Goal: Information Seeking & Learning: Find specific fact

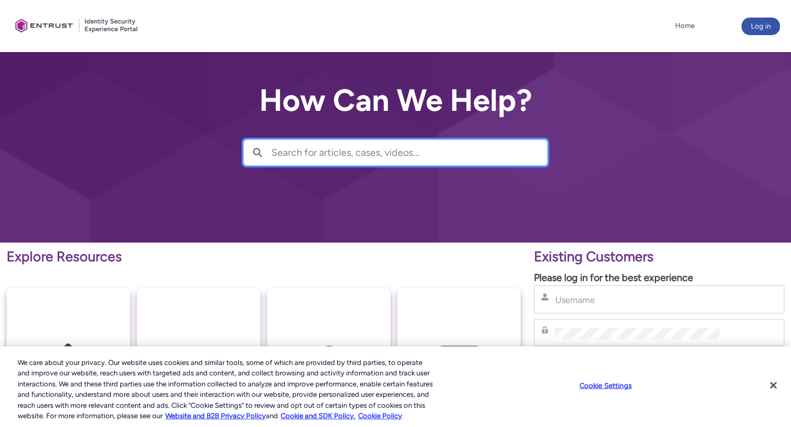
click at [352, 147] on input "Search for articles, cases, videos..." at bounding box center [409, 152] width 276 height 25
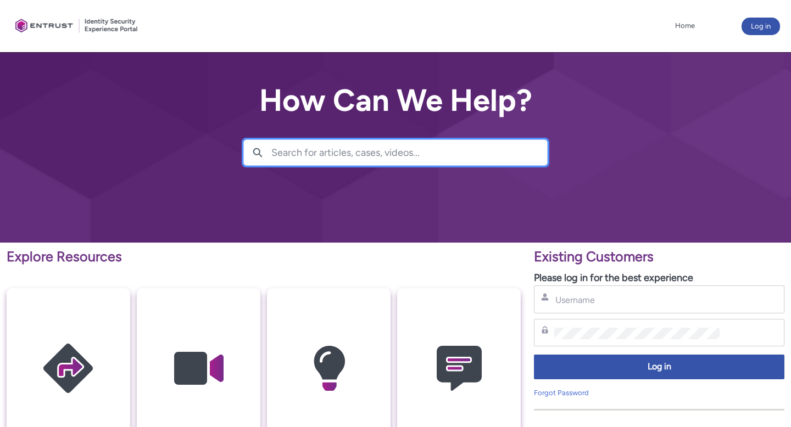
click at [352, 153] on input "Search for articles, cases, videos..." at bounding box center [409, 152] width 276 height 25
type input "barcode"
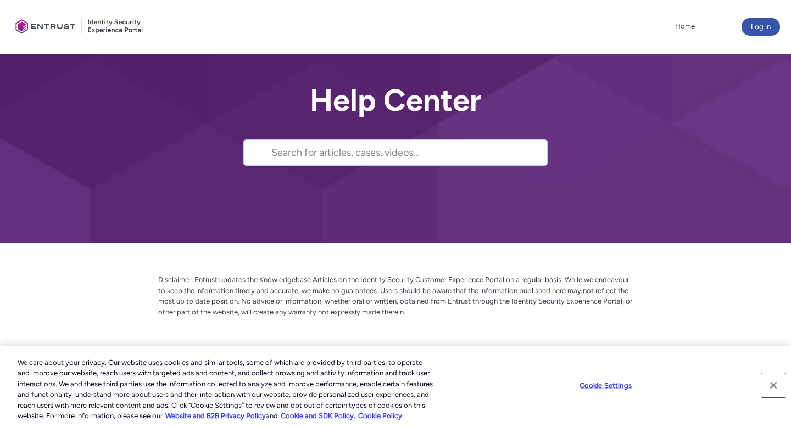
click at [775, 381] on button "Close" at bounding box center [773, 385] width 24 height 24
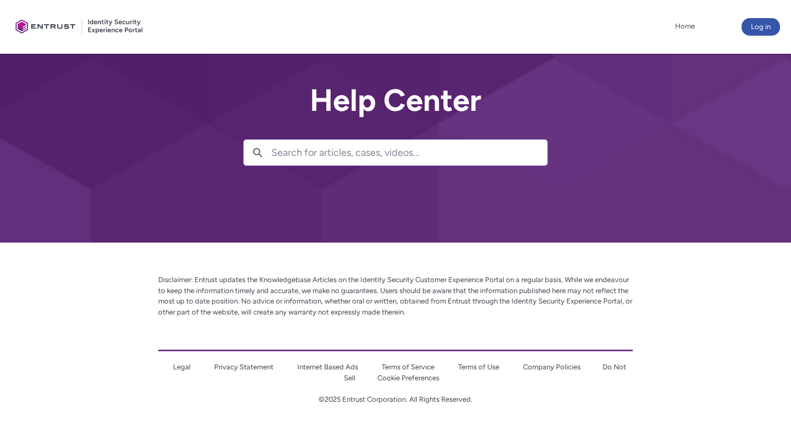
click at [412, 161] on input "Search for articles, cases, videos..." at bounding box center [409, 152] width 276 height 25
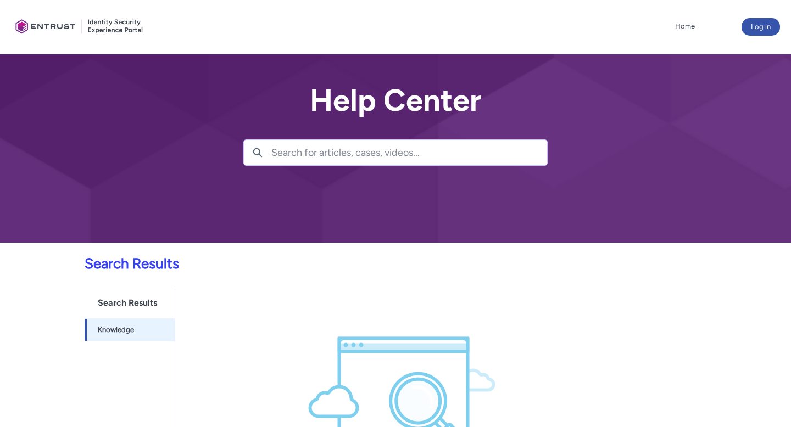
click at [396, 155] on input "Search for articles, cases, videos..." at bounding box center [409, 152] width 276 height 25
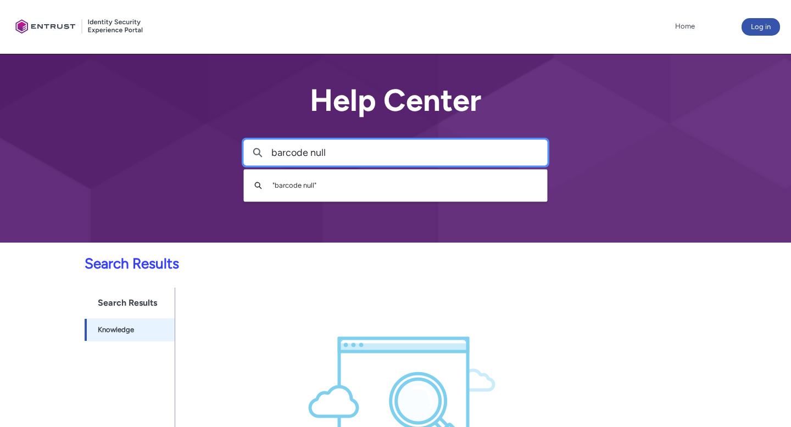
type input "barcode null"
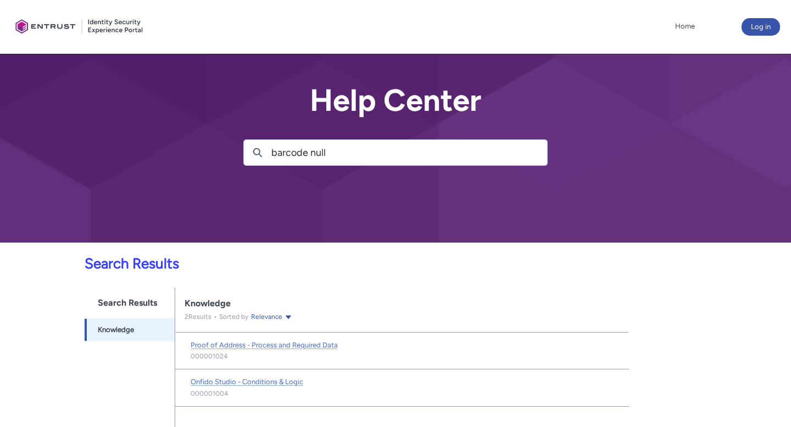
scroll to position [80, 0]
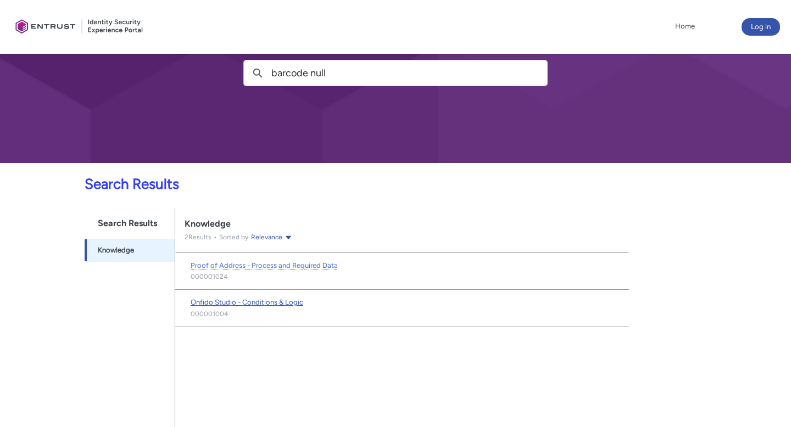
click at [285, 302] on span "Onfido Studio - Conditions & Logic" at bounding box center [247, 302] width 113 height 8
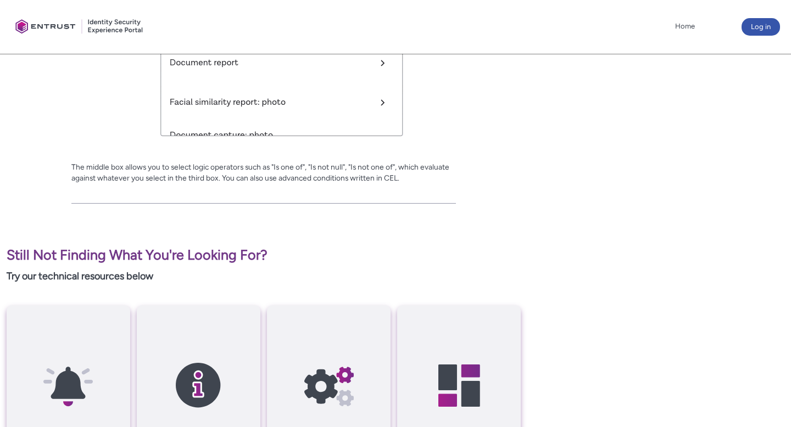
scroll to position [1470, 0]
